Goal: Use online tool/utility: Use online tool/utility

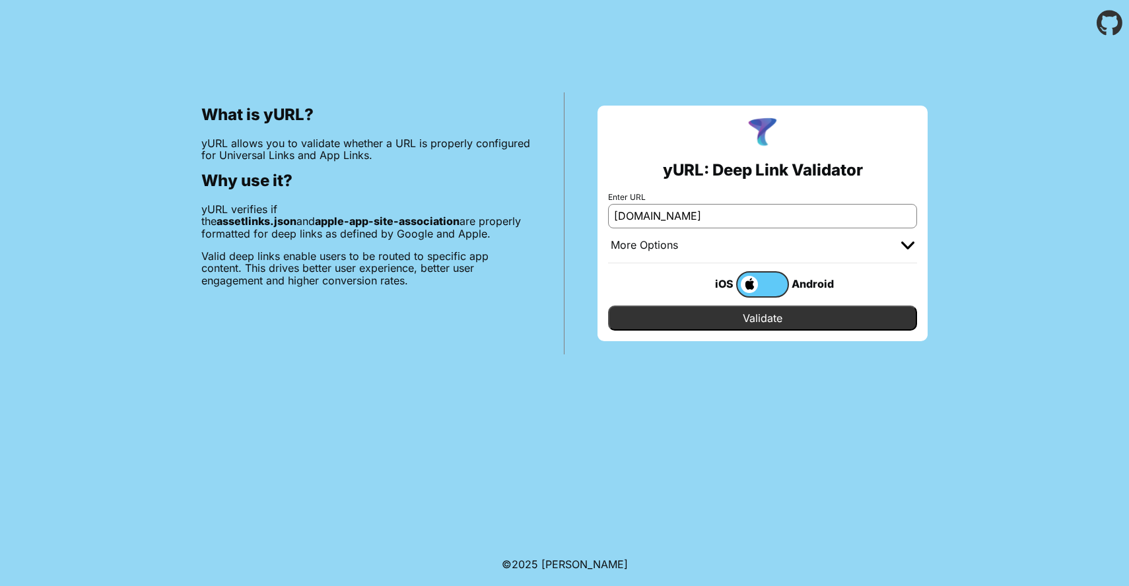
type input "[DOMAIN_NAME]"
click at [711, 322] on input "Validate" at bounding box center [762, 318] width 309 height 25
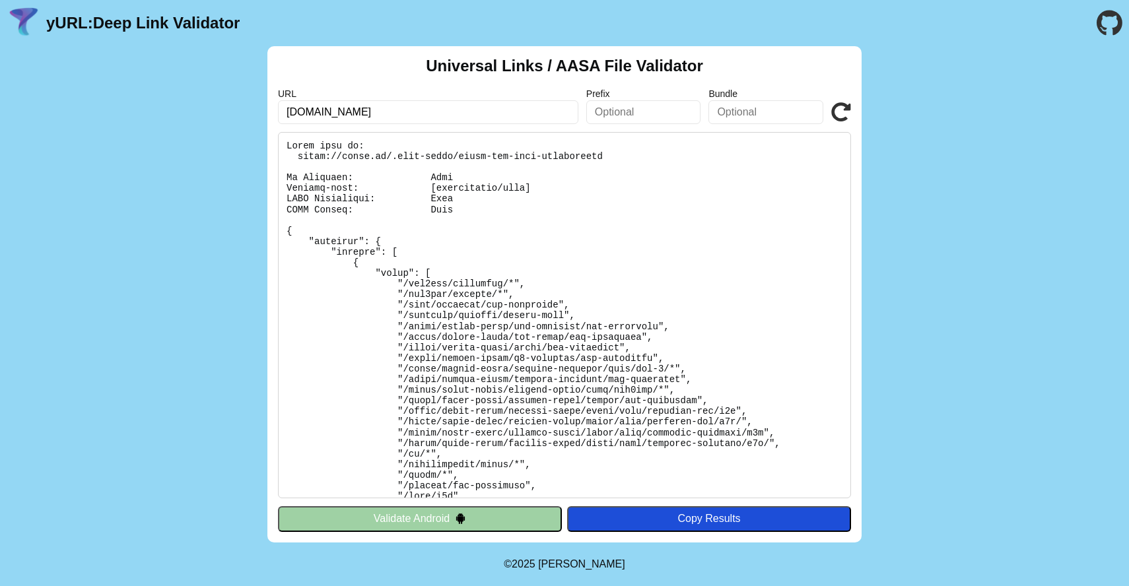
scroll to position [8, 0]
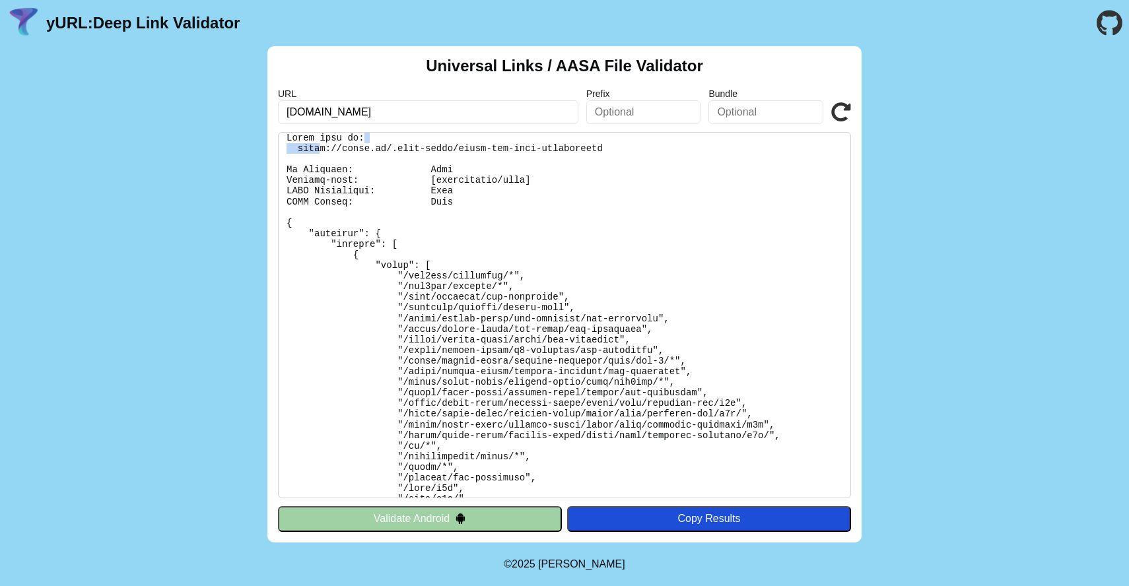
drag, startPoint x: 615, startPoint y: 139, endPoint x: 318, endPoint y: 145, distance: 297.2
click at [318, 145] on pre at bounding box center [564, 315] width 573 height 366
drag, startPoint x: 298, startPoint y: 145, endPoint x: 615, endPoint y: 152, distance: 316.4
click at [615, 152] on pre at bounding box center [564, 315] width 573 height 366
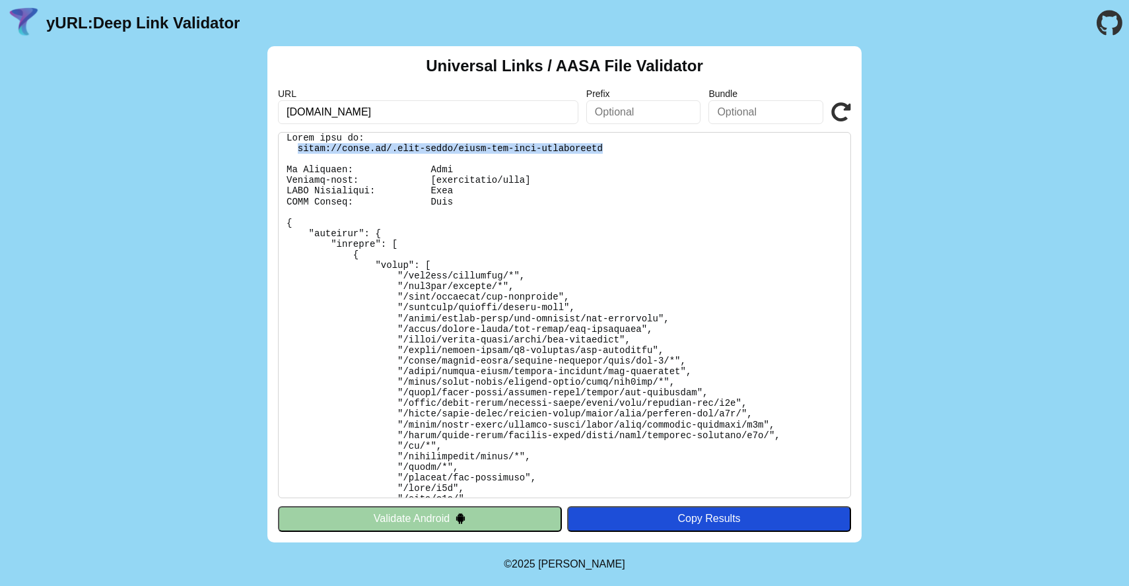
click at [615, 152] on pre at bounding box center [564, 315] width 573 height 366
drag, startPoint x: 609, startPoint y: 149, endPoint x: 388, endPoint y: 147, distance: 220.6
click at [388, 147] on pre at bounding box center [564, 315] width 573 height 366
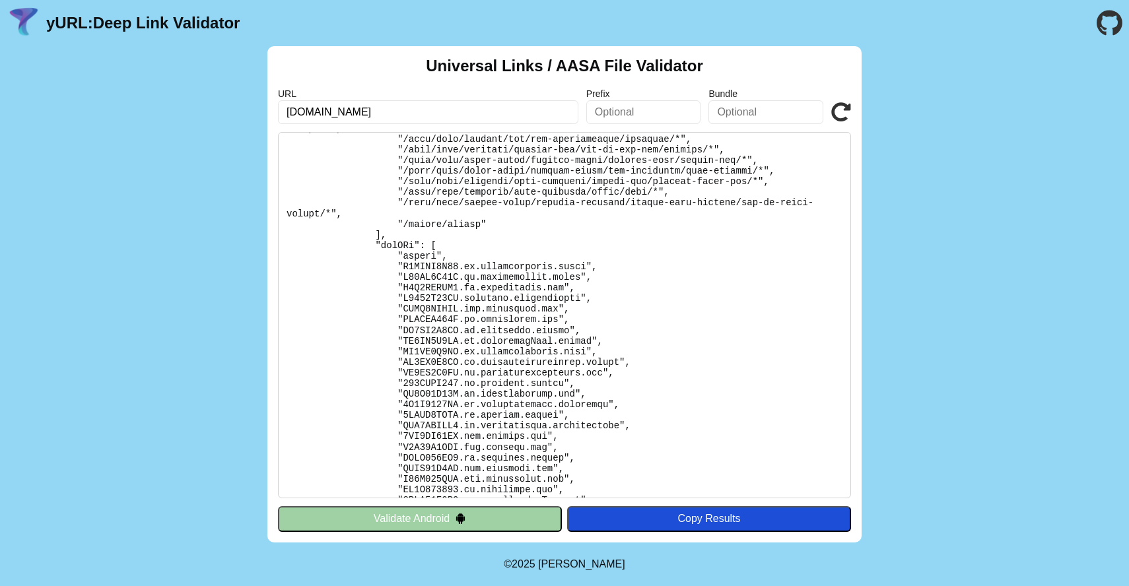
scroll to position [679, 0]
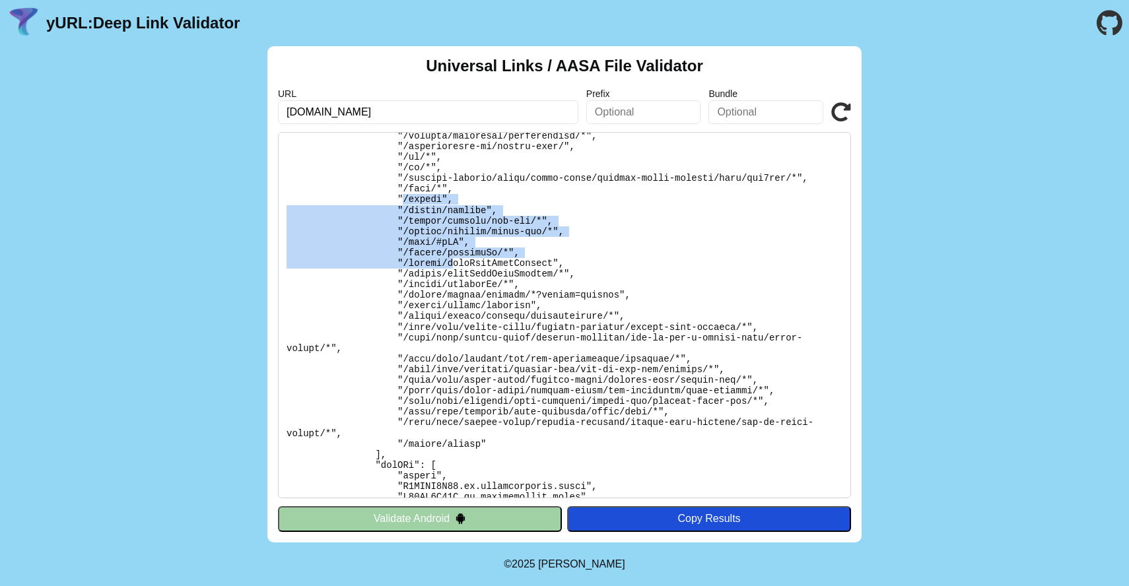
drag, startPoint x: 401, startPoint y: 191, endPoint x: 454, endPoint y: 254, distance: 82.0
click at [454, 254] on pre at bounding box center [564, 315] width 573 height 366
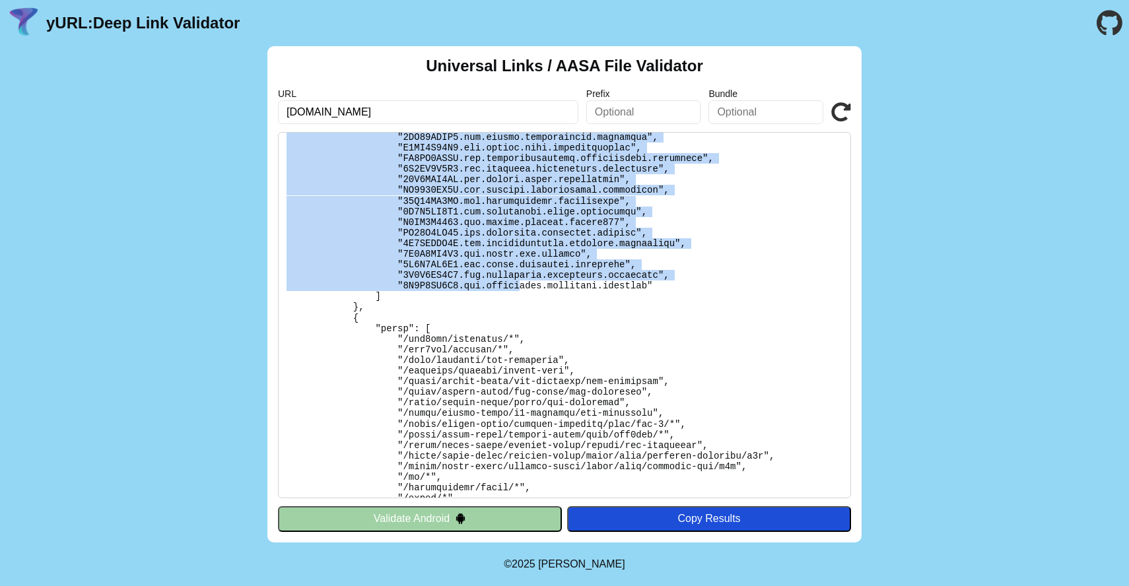
scroll to position [3085, 0]
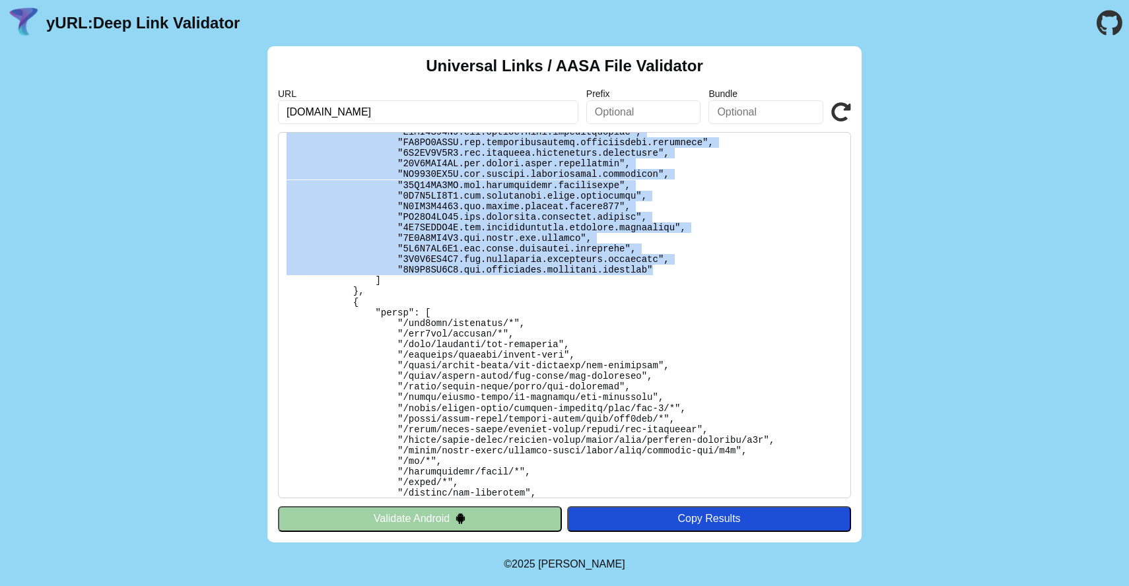
drag, startPoint x: 436, startPoint y: 230, endPoint x: 666, endPoint y: 248, distance: 230.4
click at [666, 248] on pre at bounding box center [564, 315] width 573 height 366
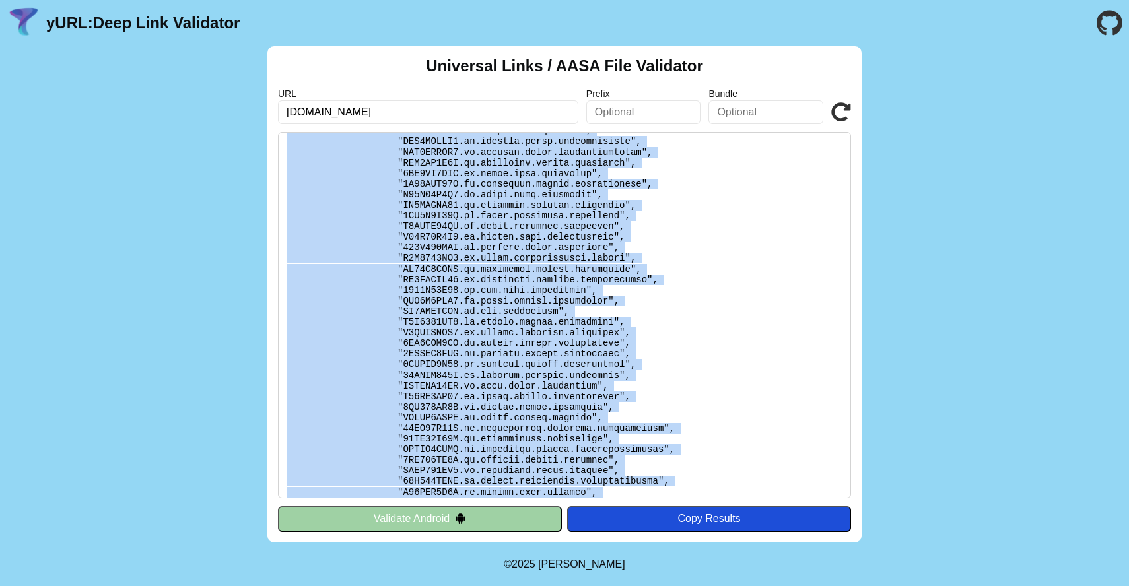
scroll to position [1309, 0]
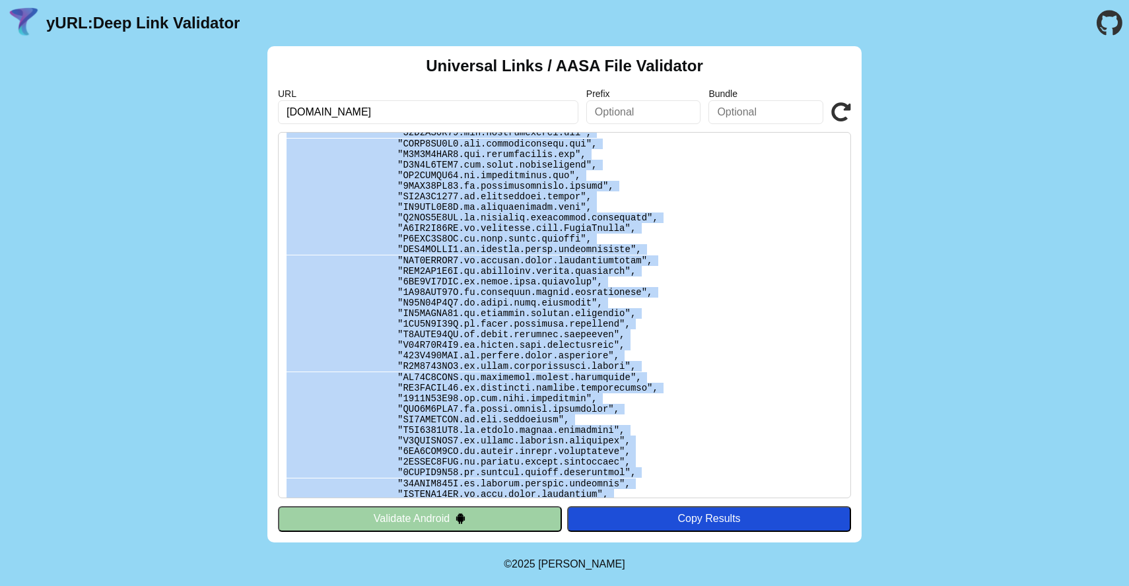
copy pre ""actual", "Z8MAVG5W47.ru.tcsenterprise.tbank", "J72PS8M48X.ru.wachwacharun.slov…"
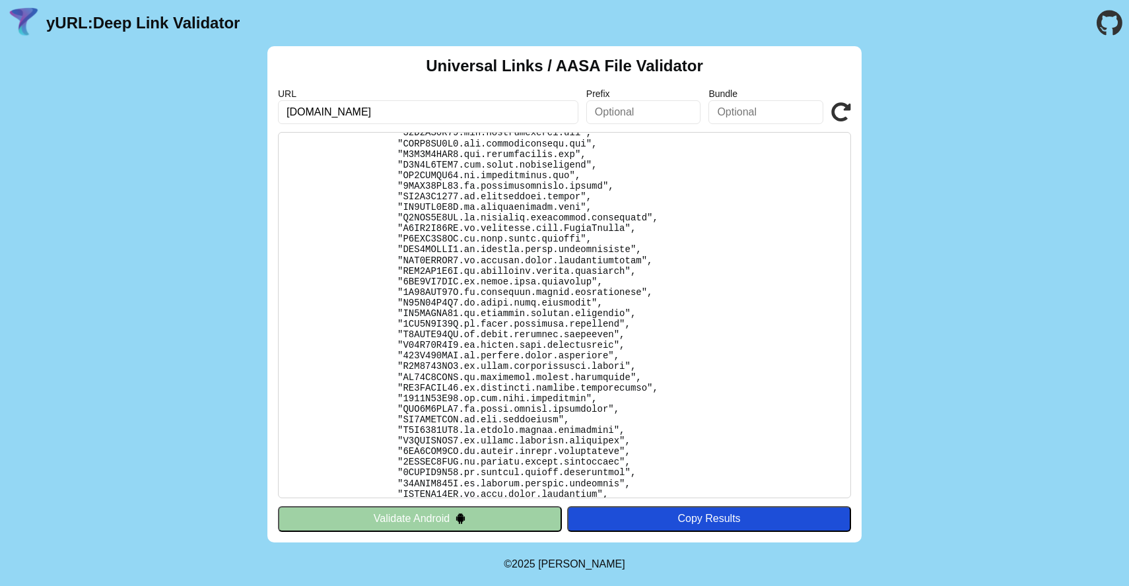
click at [618, 197] on pre at bounding box center [564, 315] width 573 height 366
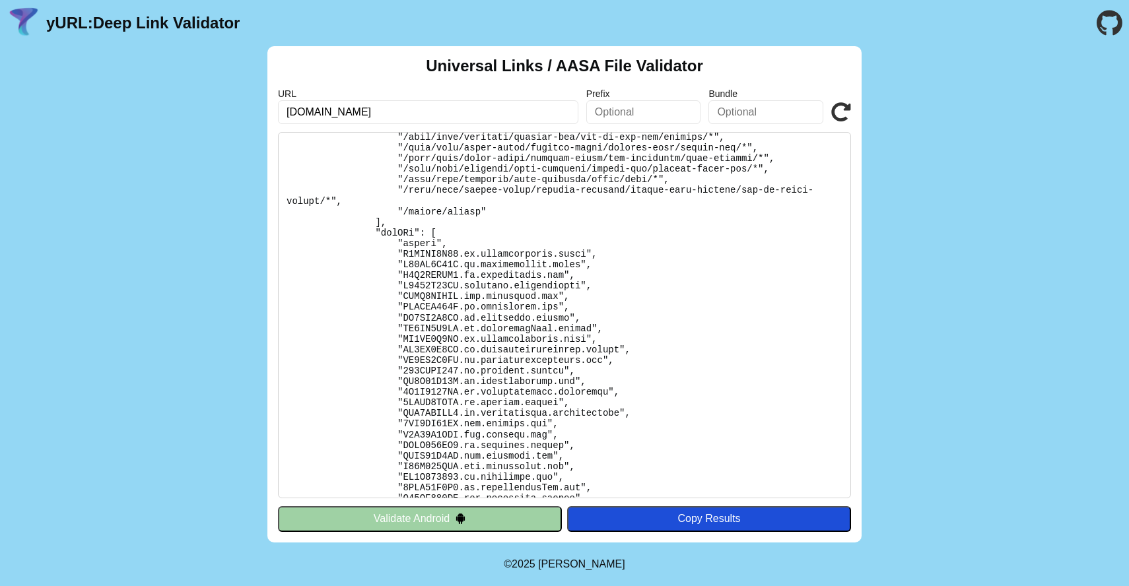
scroll to position [920, 0]
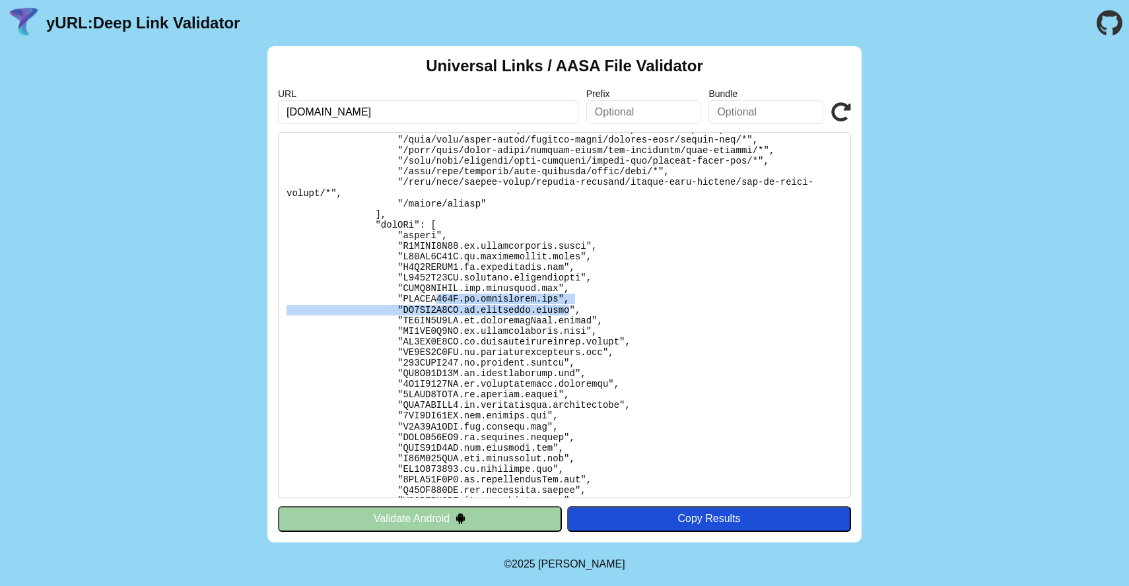
drag, startPoint x: 566, startPoint y: 302, endPoint x: 434, endPoint y: 293, distance: 131.7
click at [434, 293] on pre at bounding box center [564, 315] width 573 height 366
click at [438, 300] on pre at bounding box center [564, 315] width 573 height 366
drag, startPoint x: 582, startPoint y: 299, endPoint x: 403, endPoint y: 298, distance: 178.9
click at [403, 298] on pre at bounding box center [564, 315] width 573 height 366
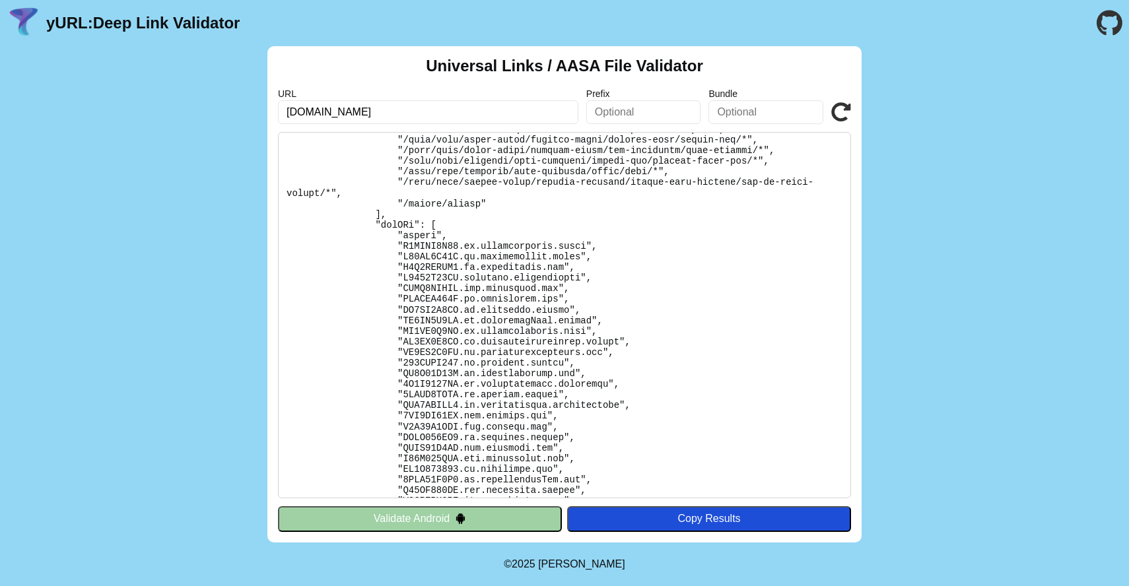
click at [465, 310] on pre at bounding box center [564, 315] width 573 height 366
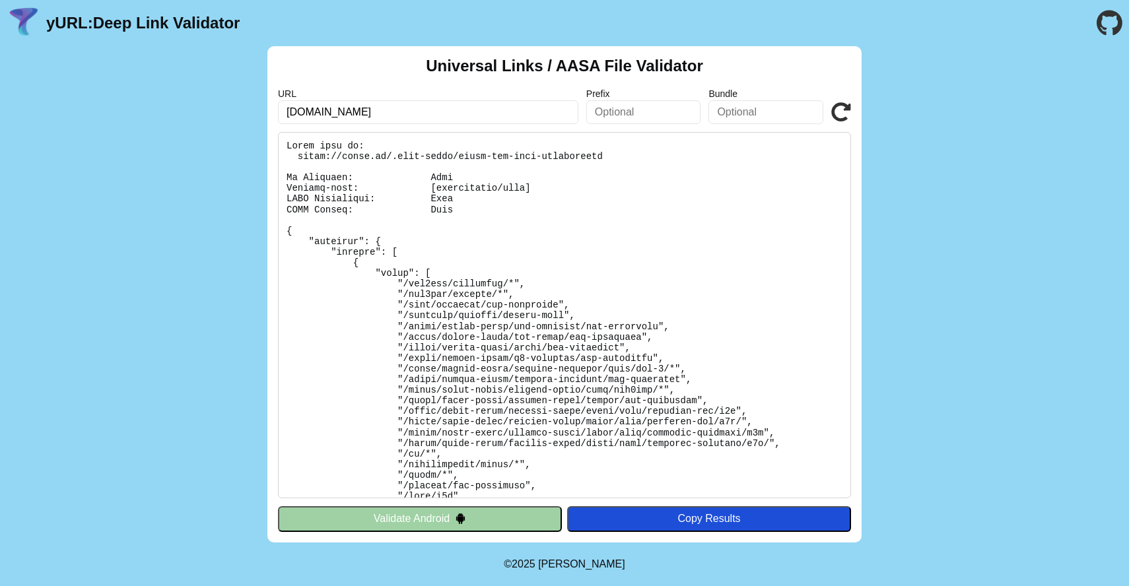
scroll to position [0, 0]
drag, startPoint x: 611, startPoint y: 154, endPoint x: 289, endPoint y: 152, distance: 322.2
click at [289, 152] on pre at bounding box center [564, 315] width 573 height 366
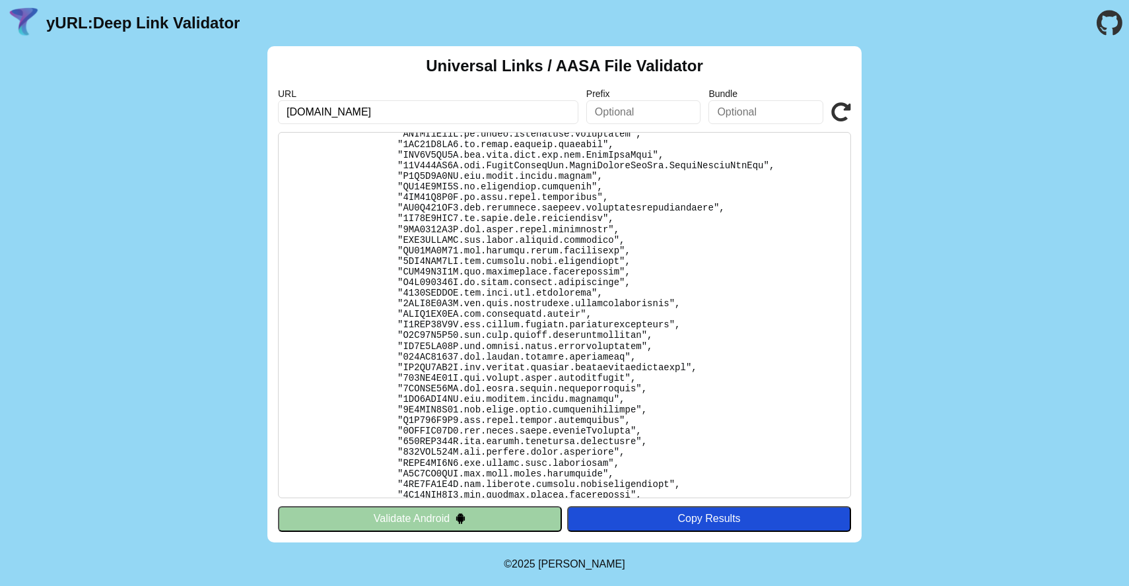
scroll to position [3012, 0]
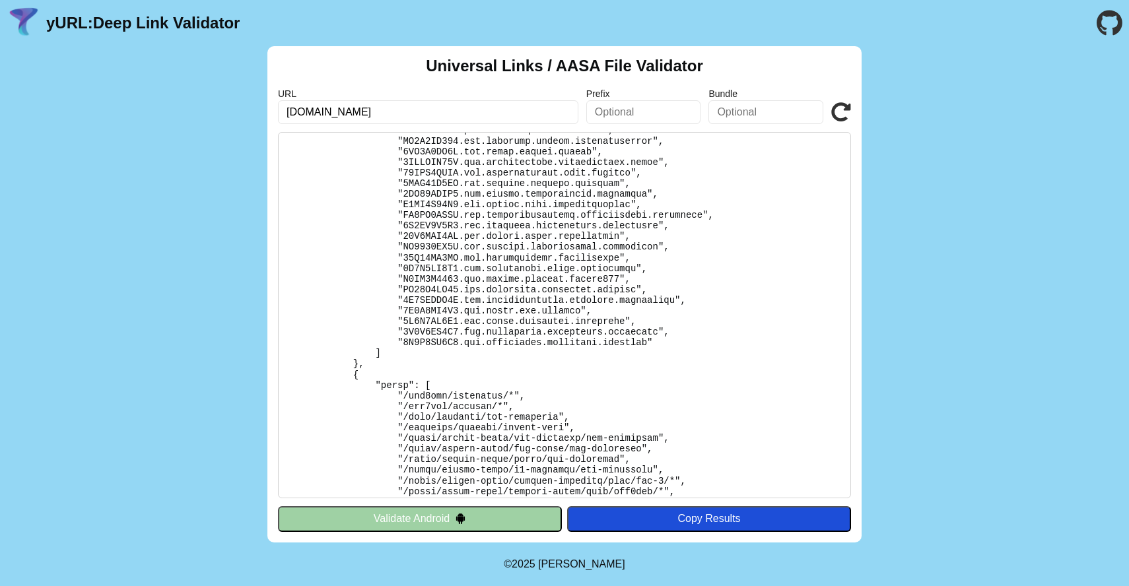
click at [506, 372] on pre at bounding box center [564, 315] width 573 height 366
